Goal: Information Seeking & Learning: Find specific fact

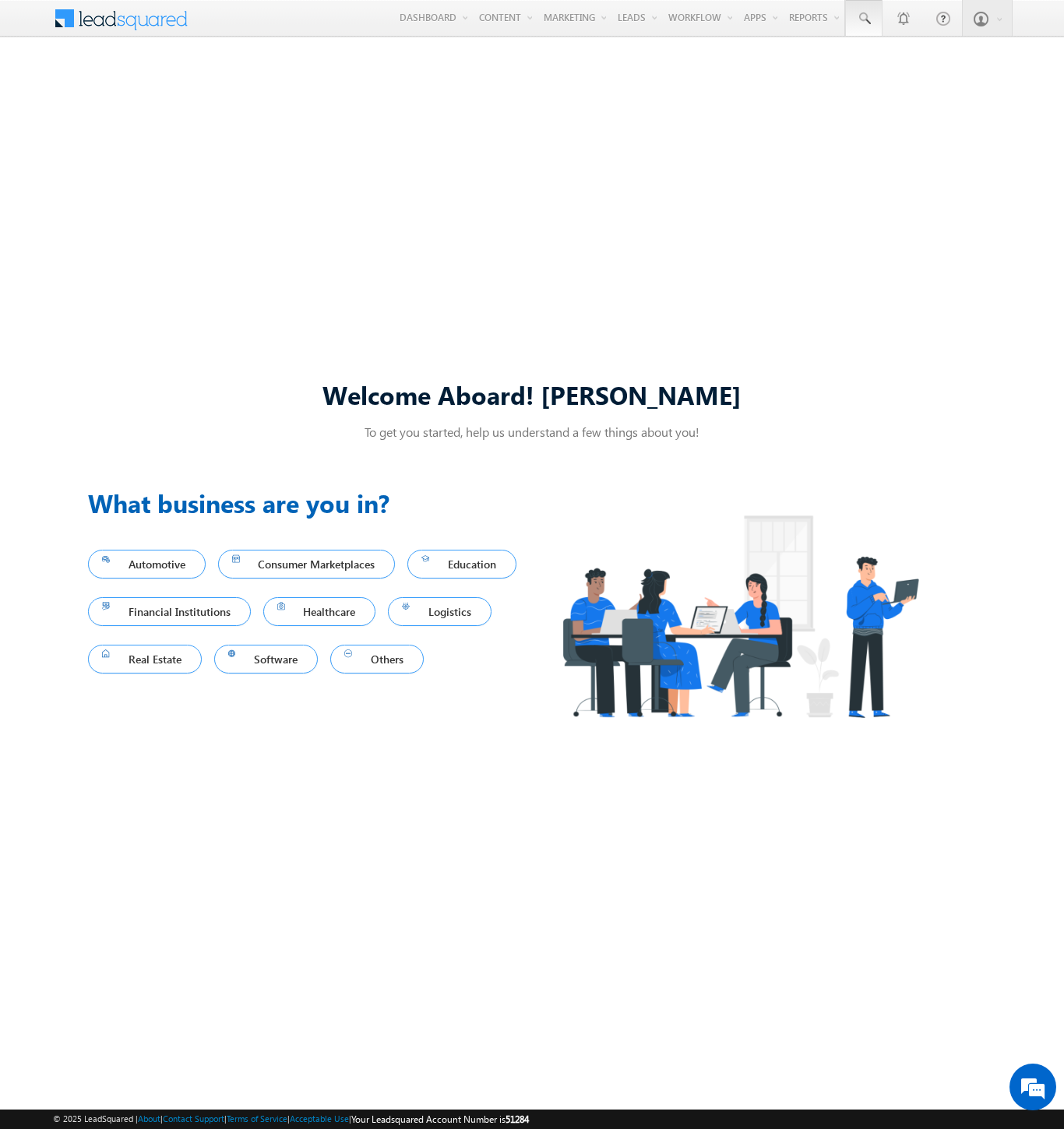
click at [863, 19] on span at bounding box center [864, 19] width 15 height 15
type input "8924131610"
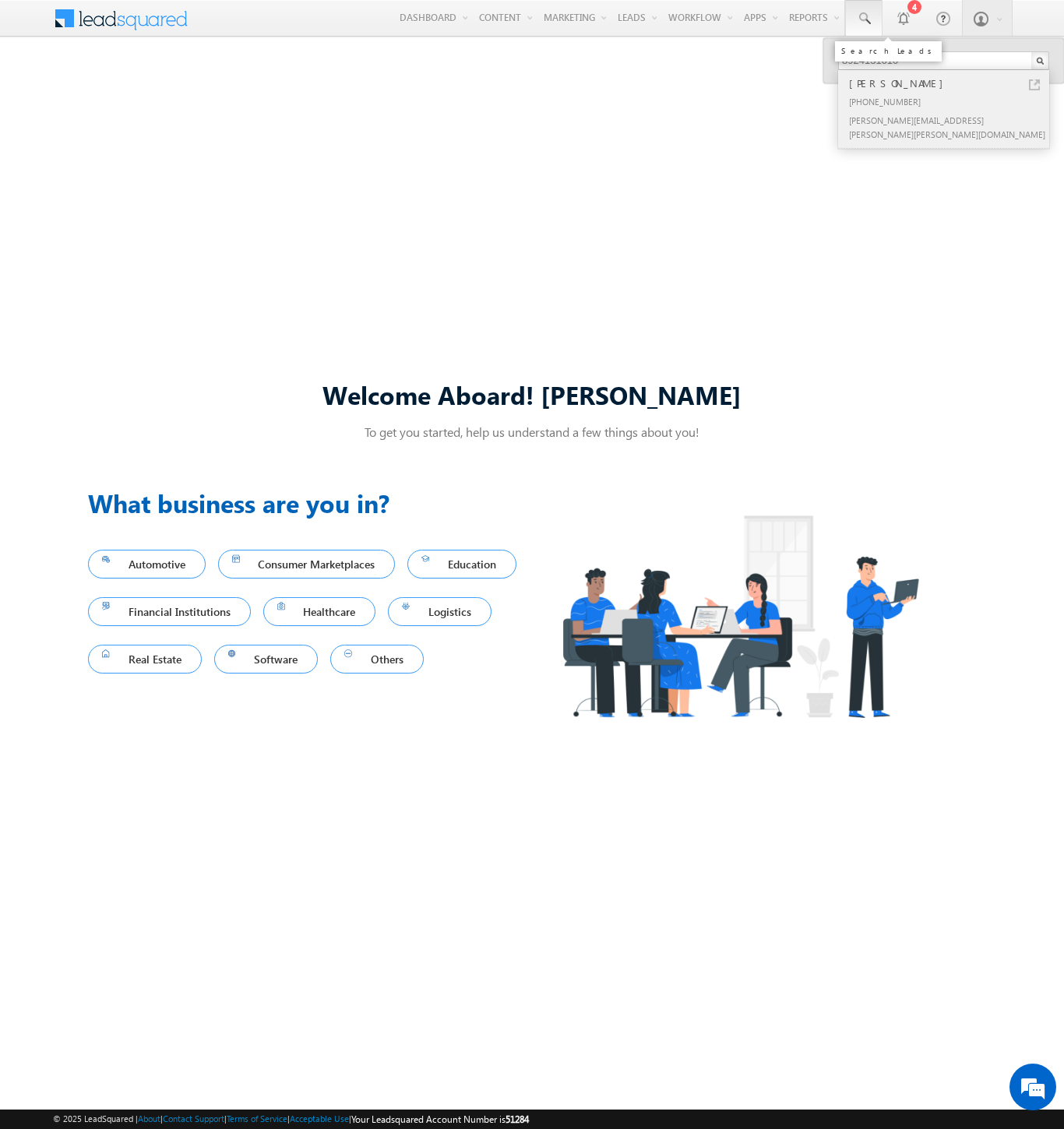
click at [950, 83] on div "[PERSON_NAME]" at bounding box center [951, 83] width 209 height 17
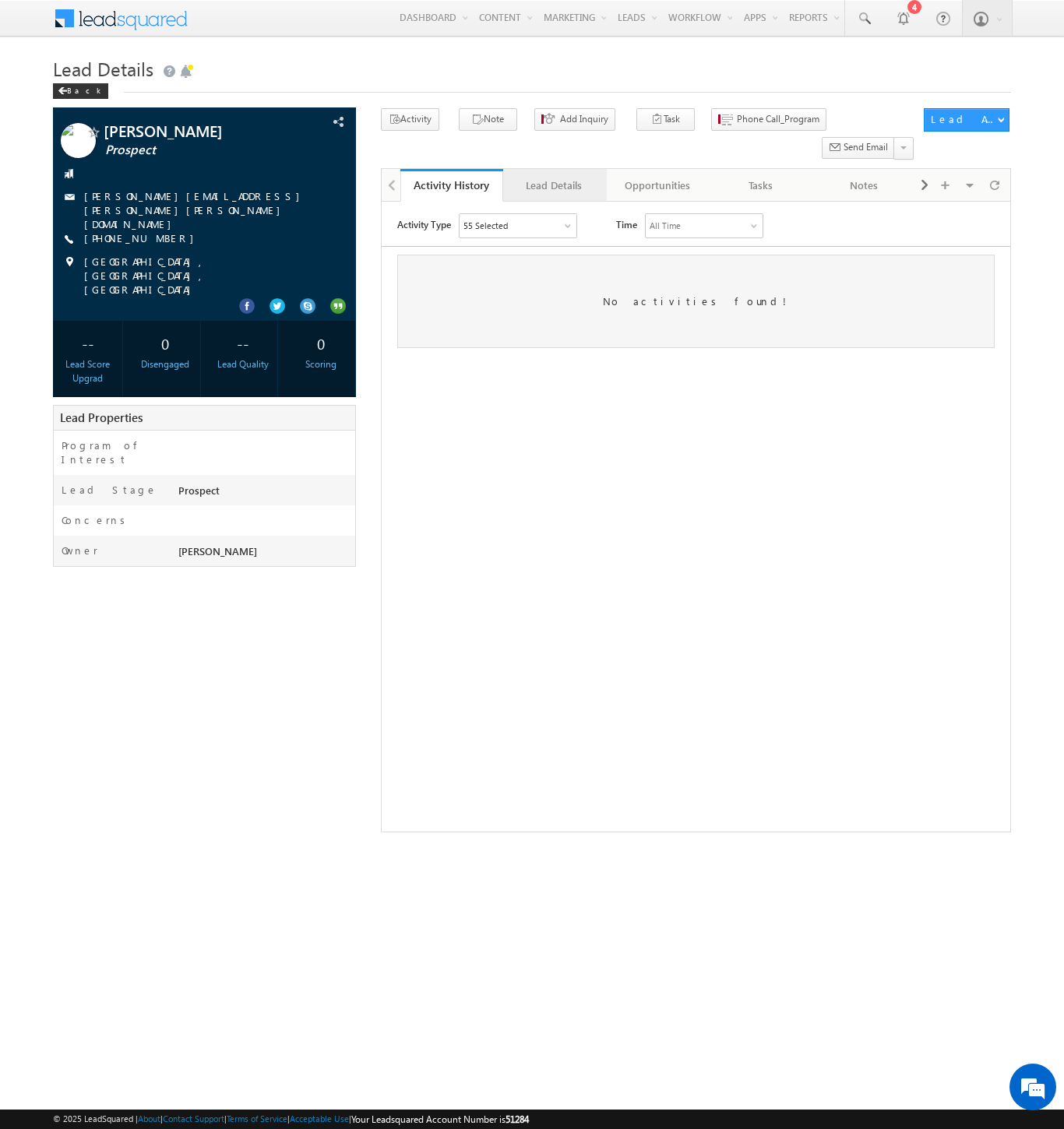
click at [554, 176] on div "Lead Details" at bounding box center [554, 185] width 76 height 19
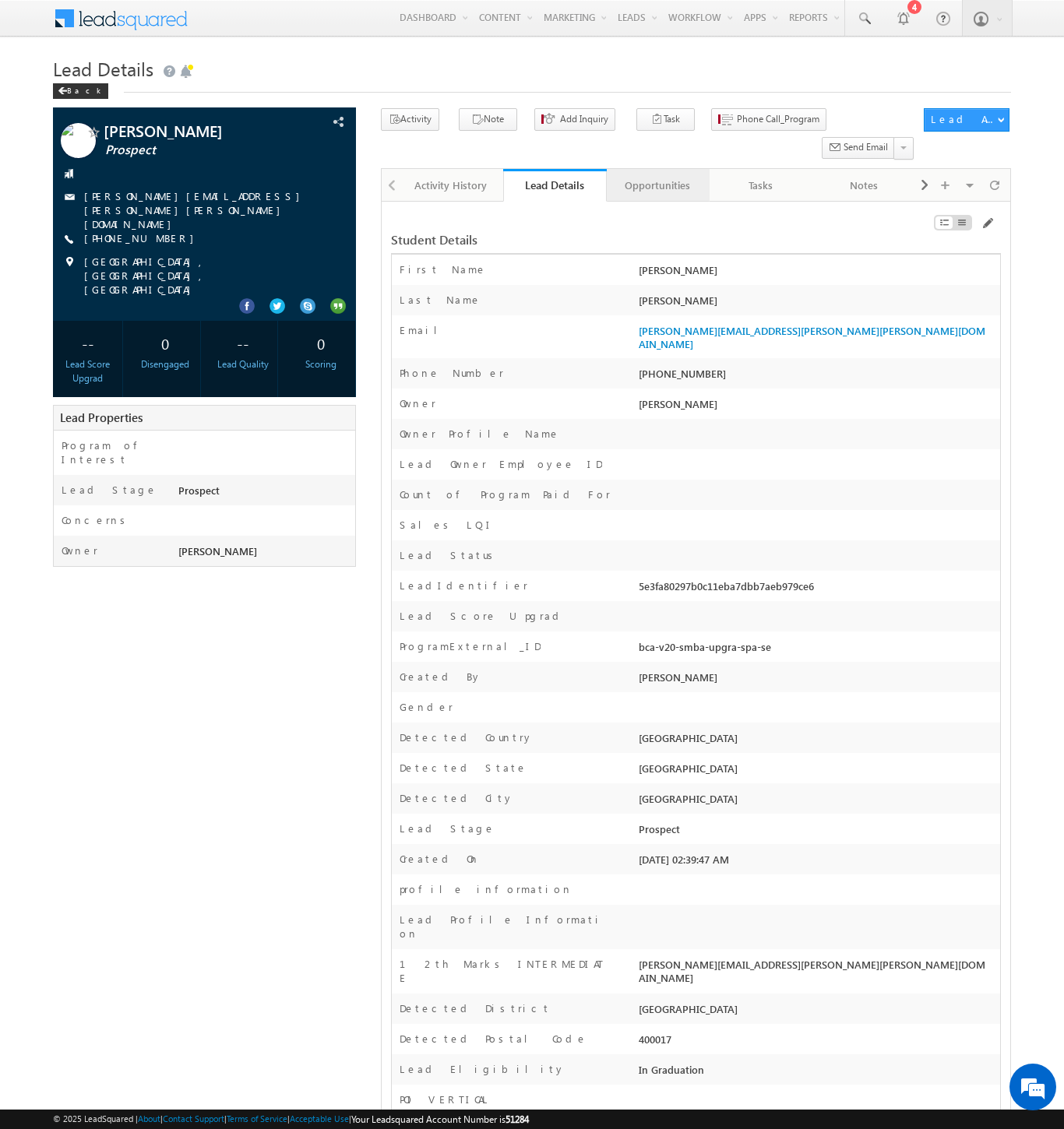
click at [657, 176] on div "Opportunities" at bounding box center [658, 185] width 76 height 19
